Goal: Task Accomplishment & Management: Complete application form

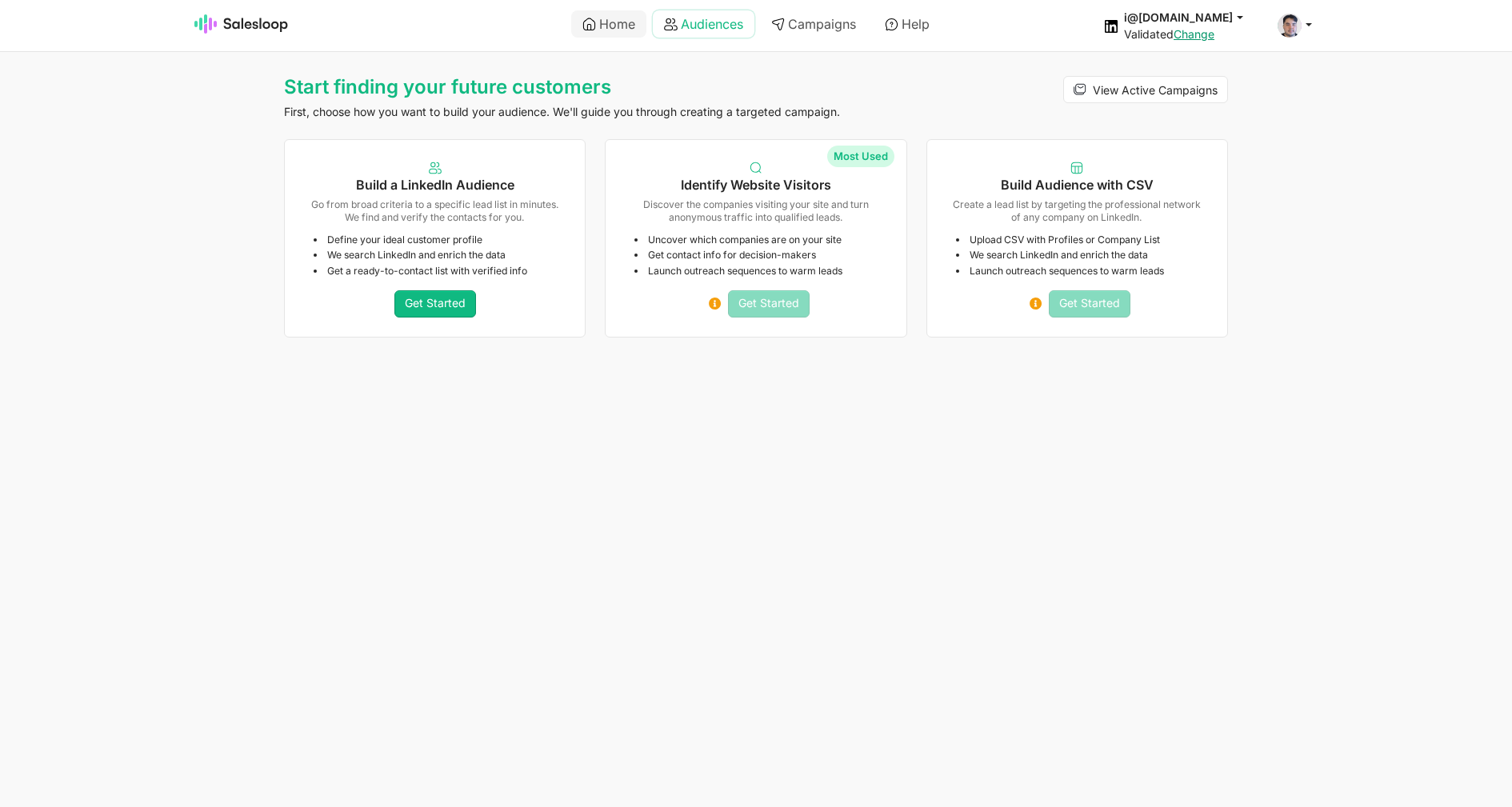
click at [693, 27] on link "Audiences" at bounding box center [704, 23] width 102 height 27
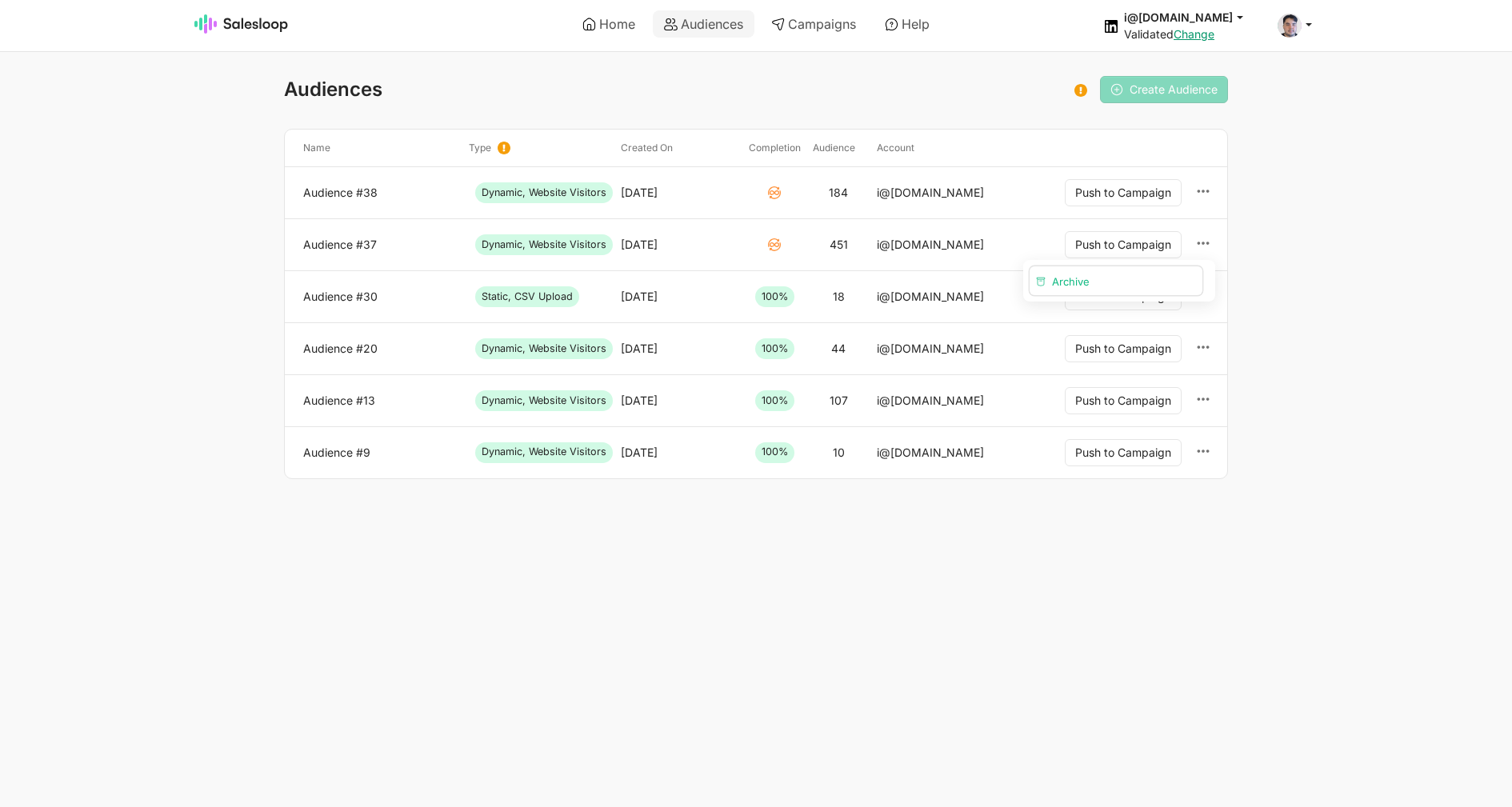
click at [1125, 285] on button "Archive" at bounding box center [1115, 281] width 172 height 28
click at [628, 26] on link "Home" at bounding box center [609, 23] width 75 height 27
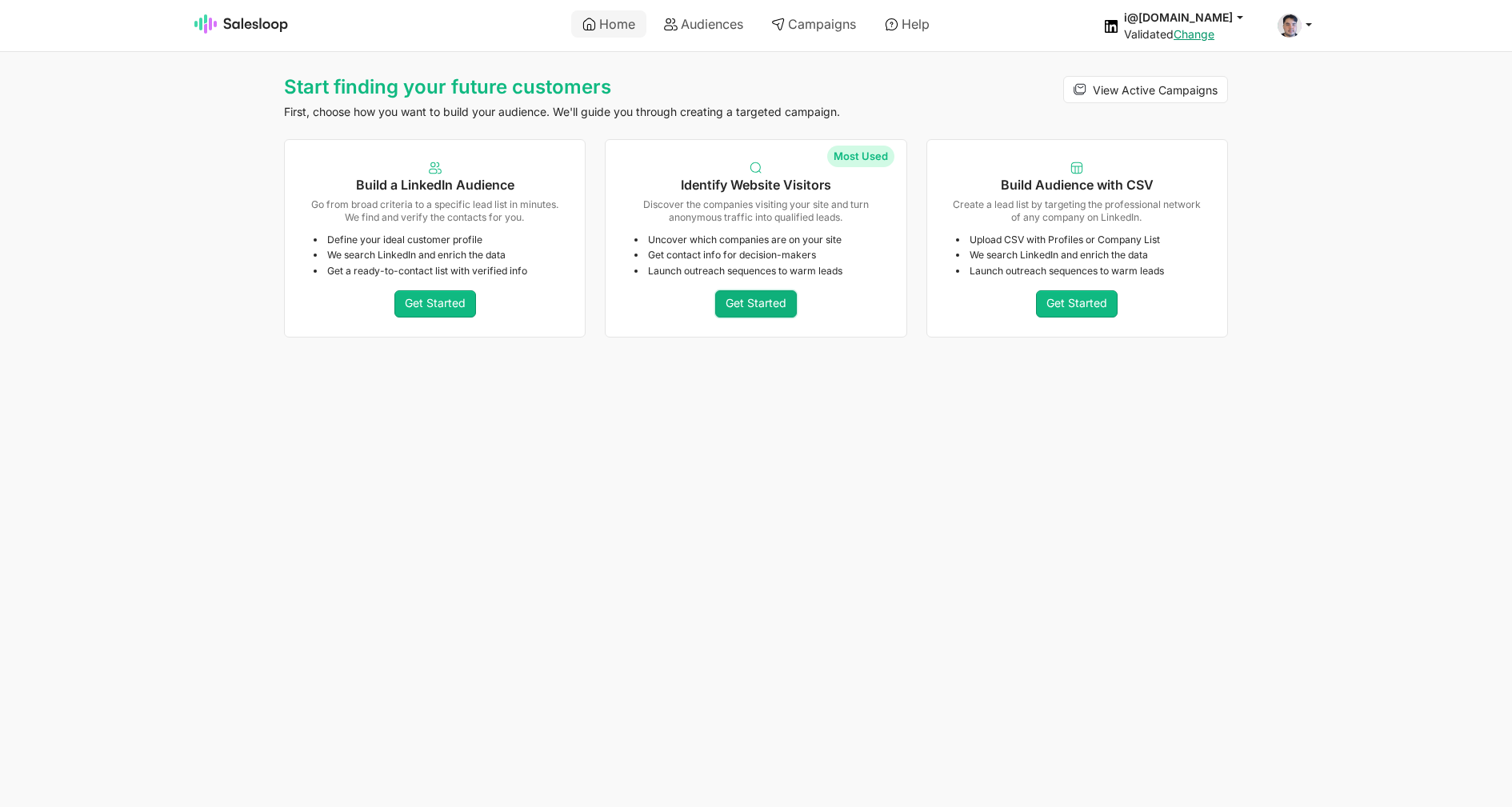
click at [722, 297] on link "Get Started" at bounding box center [756, 304] width 82 height 27
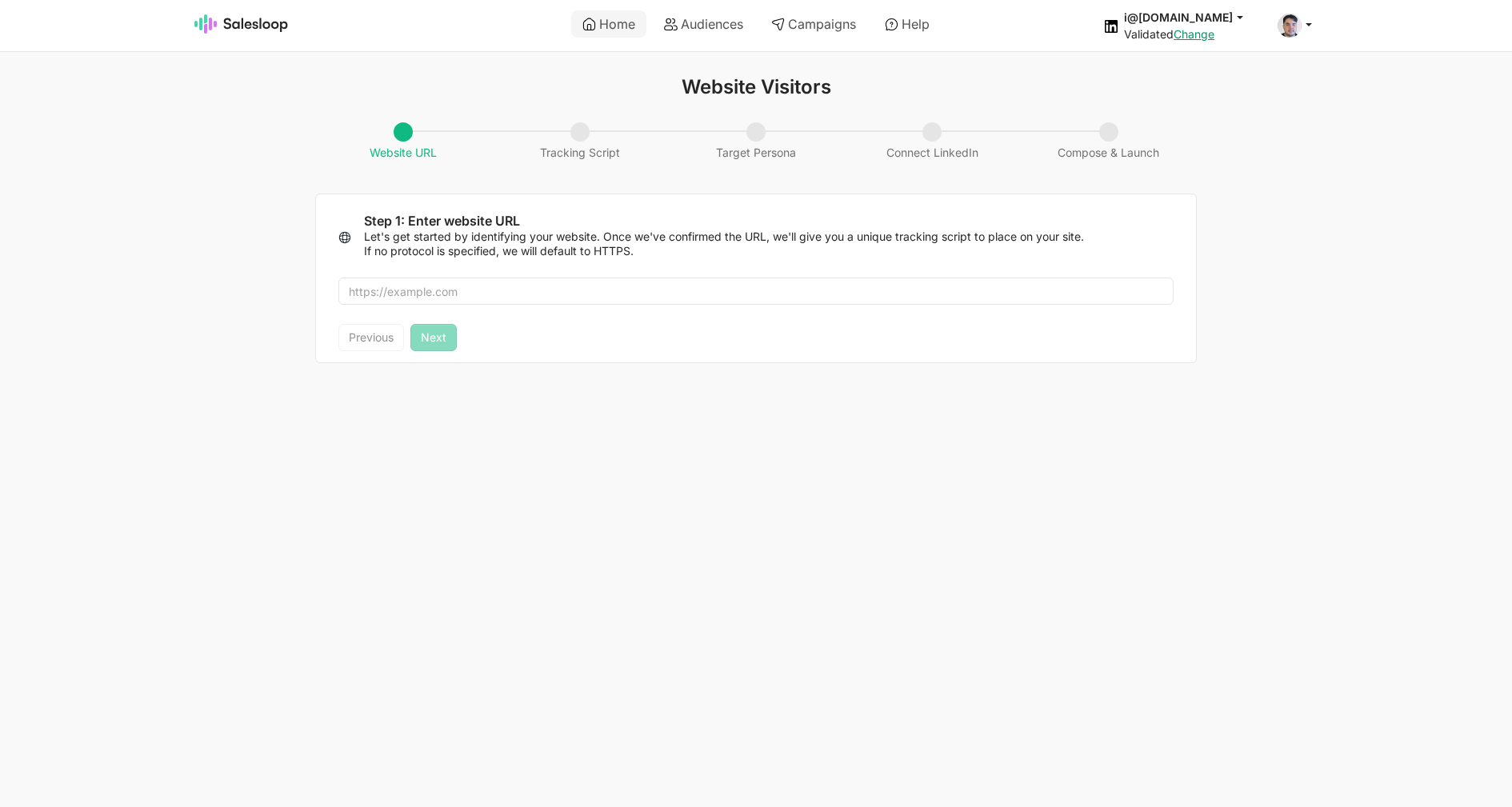
drag, startPoint x: 520, startPoint y: 270, endPoint x: 521, endPoint y: 281, distance: 11.0
click at [520, 272] on div at bounding box center [756, 291] width 880 height 66
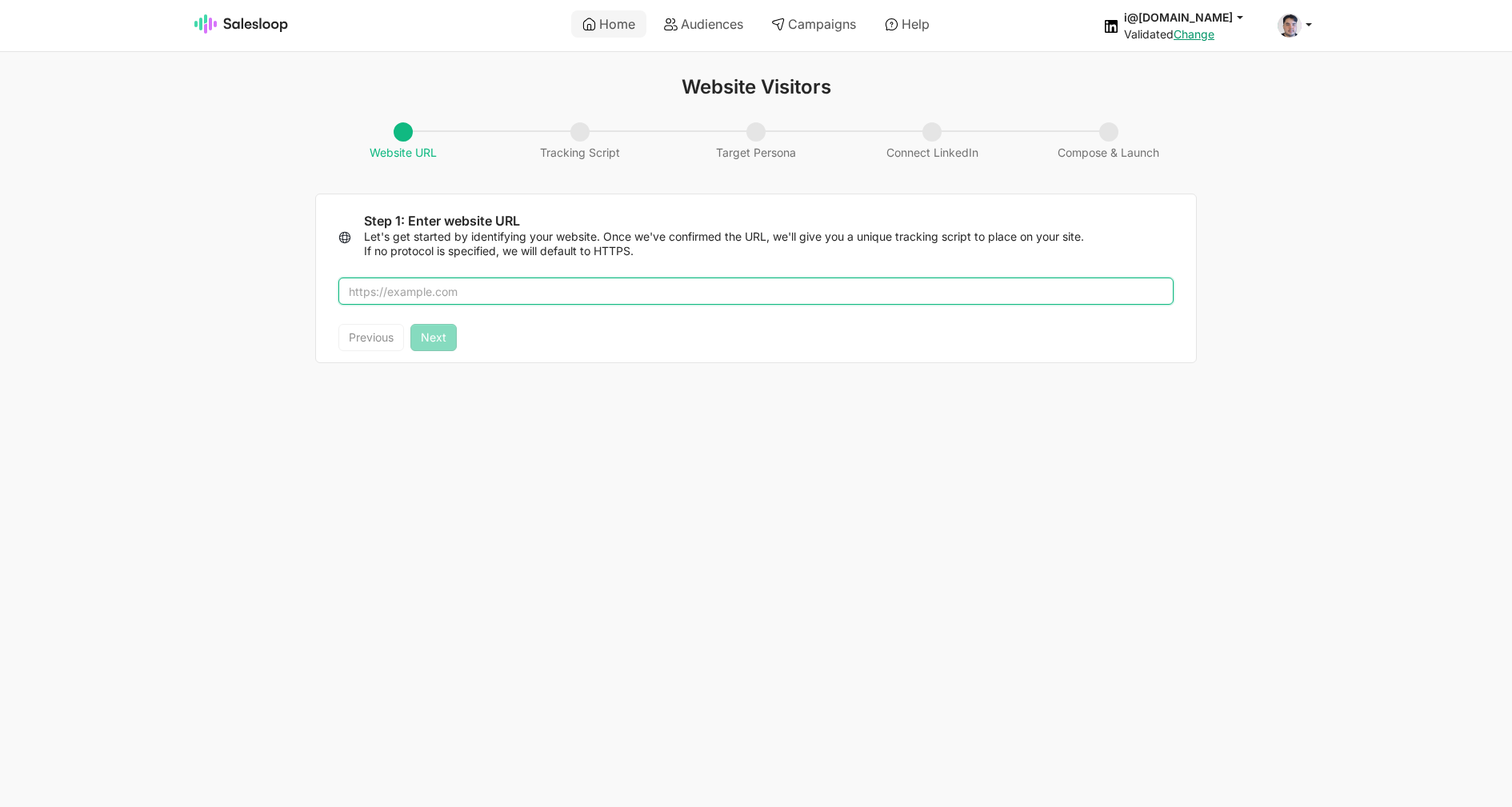
click at [521, 281] on input "text" at bounding box center [756, 291] width 835 height 27
type input "salesloop.io"
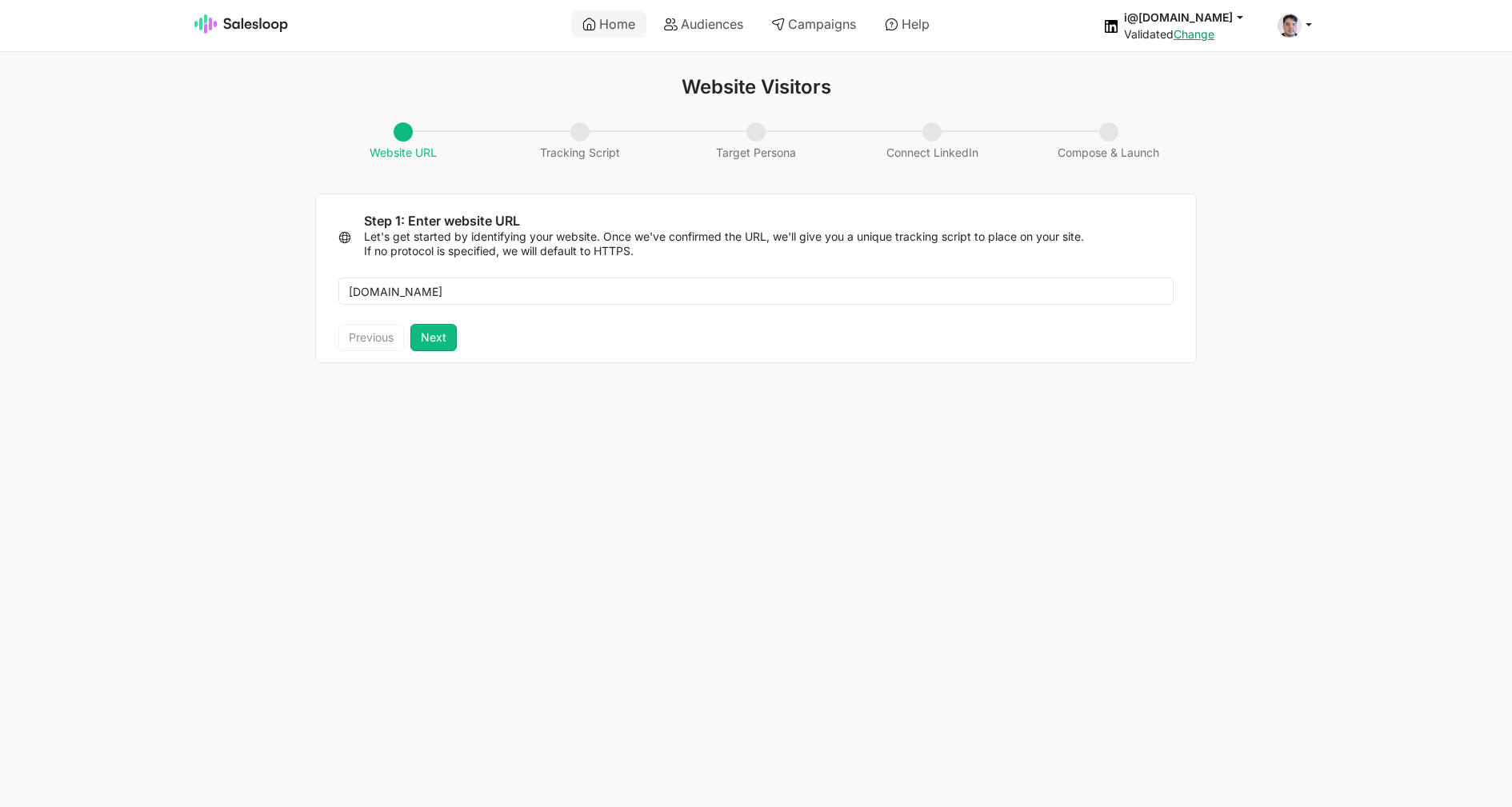
type textarea "<script> !function(i,s,o,g,r,a,m){i.Ip2cObject=o;i[o]||(i[o]=function(){ (i[o].…"
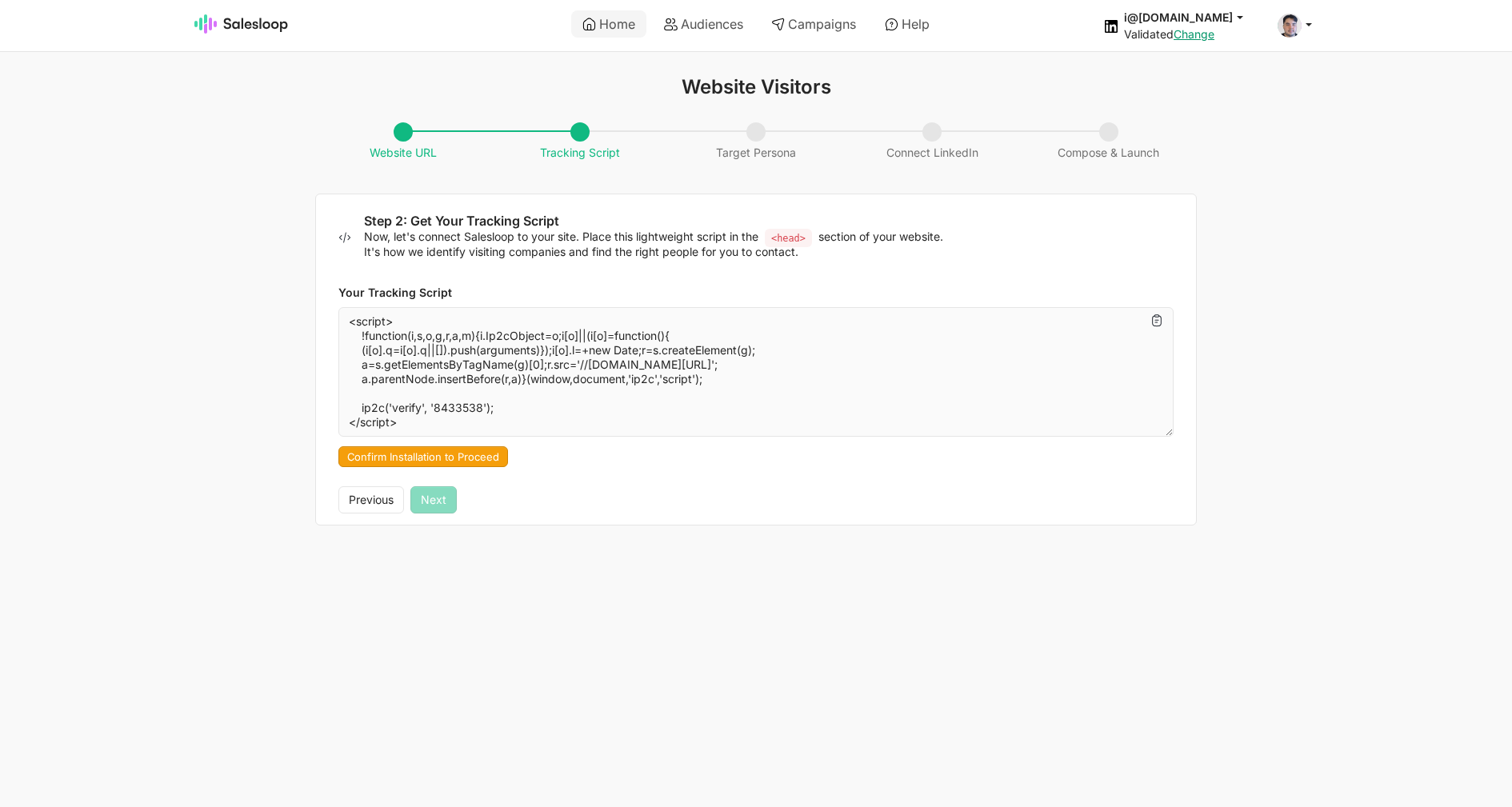
click at [449, 470] on div "Your Tracking Script <script> !function(i,s,o,g,r,a,m){i.Ip2cObject=o;i[o]||(i[…" at bounding box center [756, 372] width 880 height 227
click at [451, 458] on button "Confirm Installation to Proceed" at bounding box center [423, 456] width 170 height 21
click at [442, 502] on button "Next" at bounding box center [434, 500] width 47 height 27
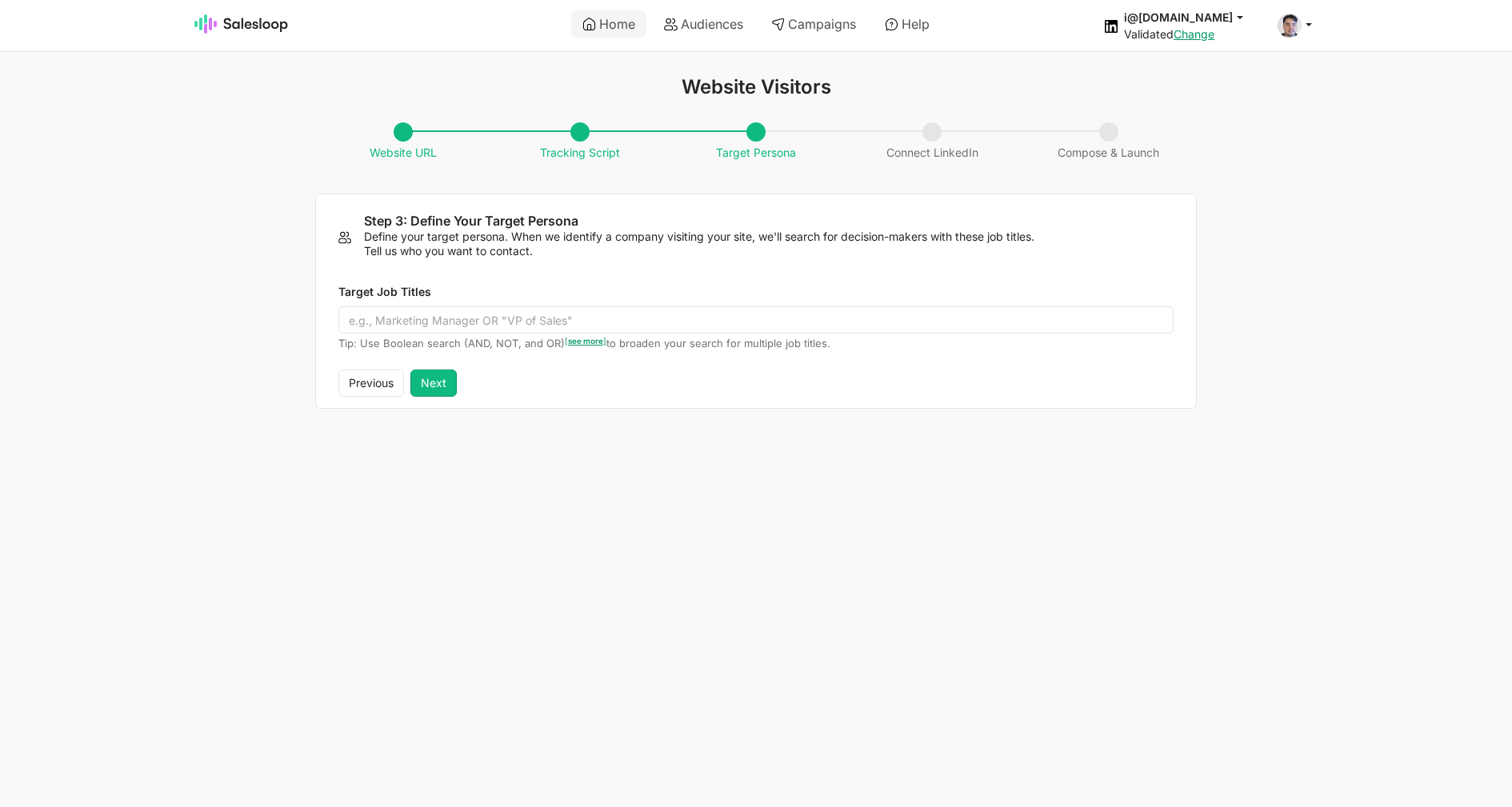
drag, startPoint x: 834, startPoint y: 151, endPoint x: 783, endPoint y: 151, distance: 51.0
click at [836, 147] on li "Target Persona" at bounding box center [756, 142] width 176 height 37
drag, startPoint x: 535, startPoint y: 156, endPoint x: 589, endPoint y: 154, distance: 54.0
click at [652, 160] on li "Tracking Script" at bounding box center [579, 142] width 176 height 37
drag, startPoint x: 715, startPoint y: 150, endPoint x: 771, endPoint y: 164, distance: 57.7
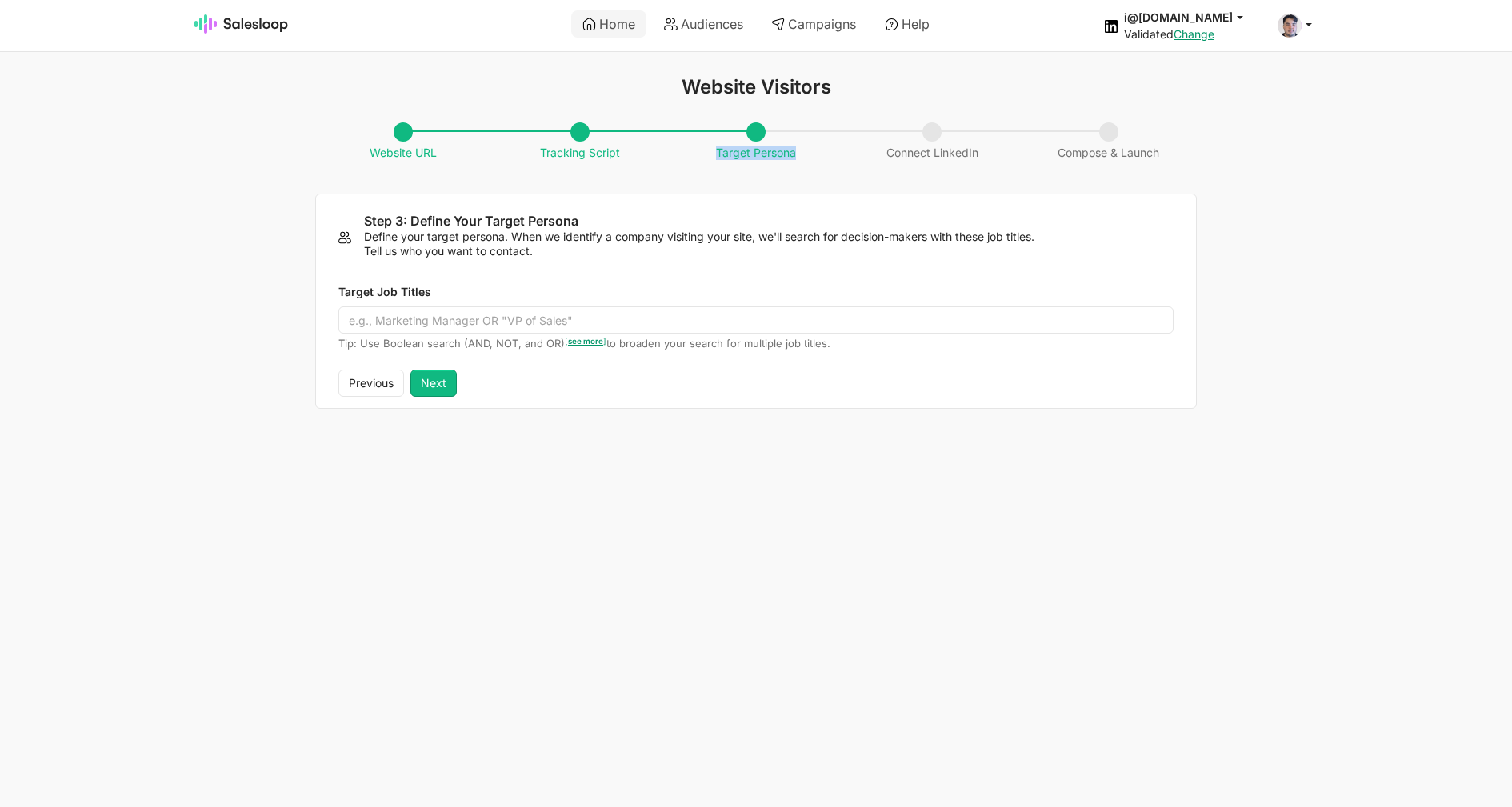
click at [794, 162] on div "Website URL Tracking Script Target Persona Connect LinkedIn Compose & Launch St…" at bounding box center [756, 266] width 881 height 286
drag, startPoint x: 535, startPoint y: 157, endPoint x: 611, endPoint y: 161, distance: 76.1
click at [611, 161] on div "Website URL Tracking Script Target Persona Connect LinkedIn Compose & Launch St…" at bounding box center [756, 266] width 881 height 286
